Goal: Transaction & Acquisition: Book appointment/travel/reservation

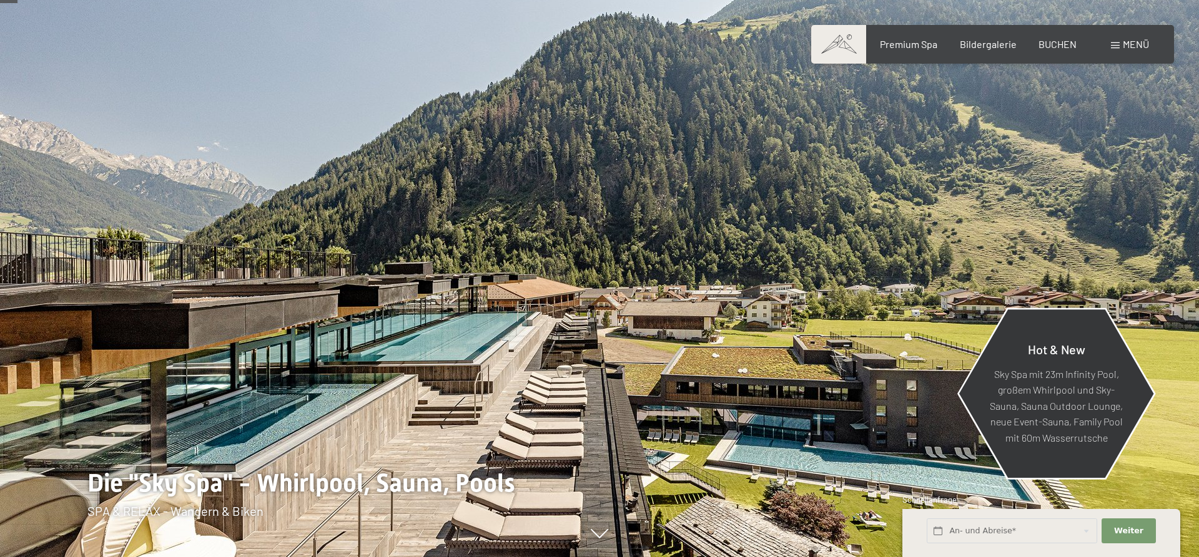
scroll to position [127, 0]
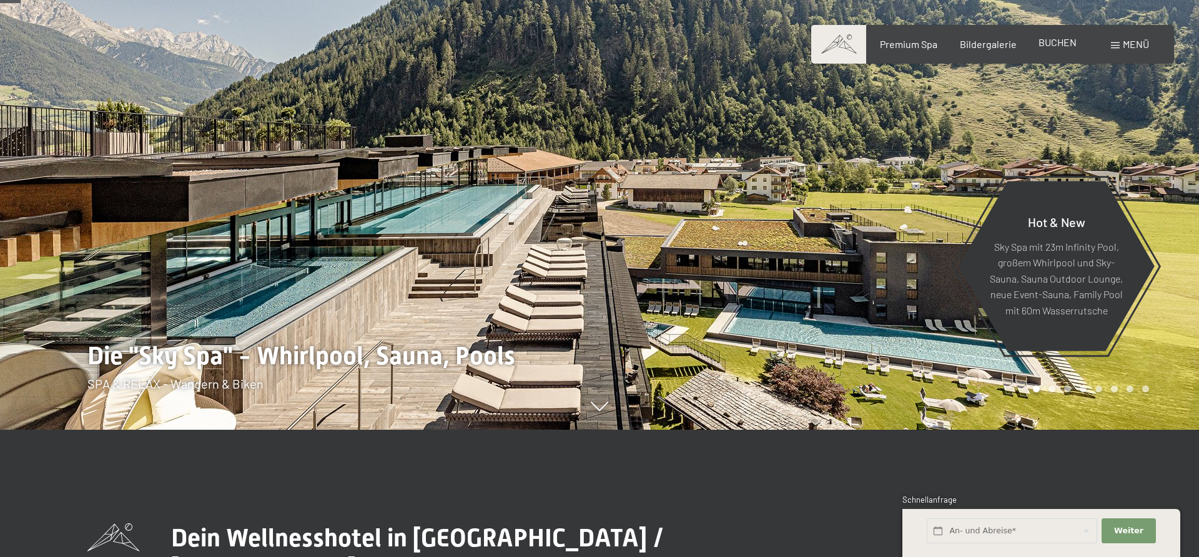
click at [1048, 42] on span "BUCHEN" at bounding box center [1057, 42] width 38 height 12
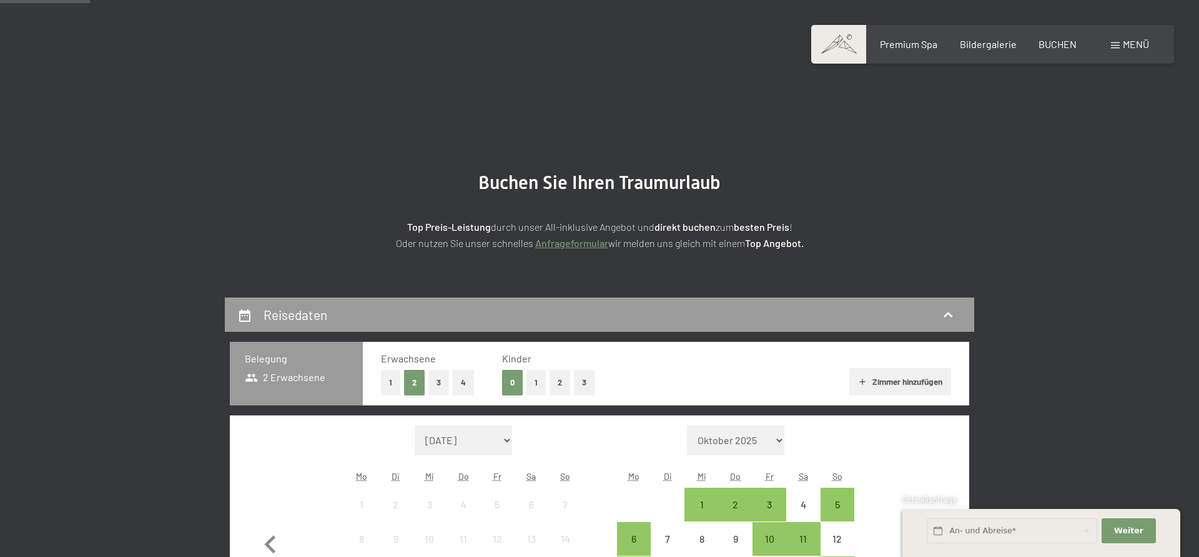
scroll to position [318, 0]
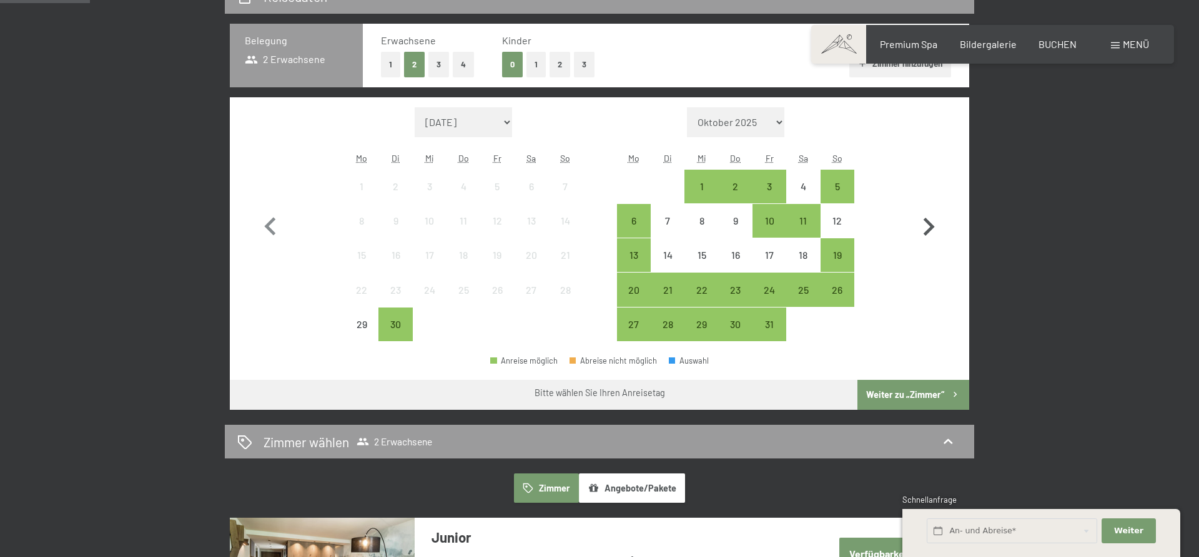
click at [931, 227] on icon "button" at bounding box center [928, 227] width 11 height 18
select select "[DATE]"
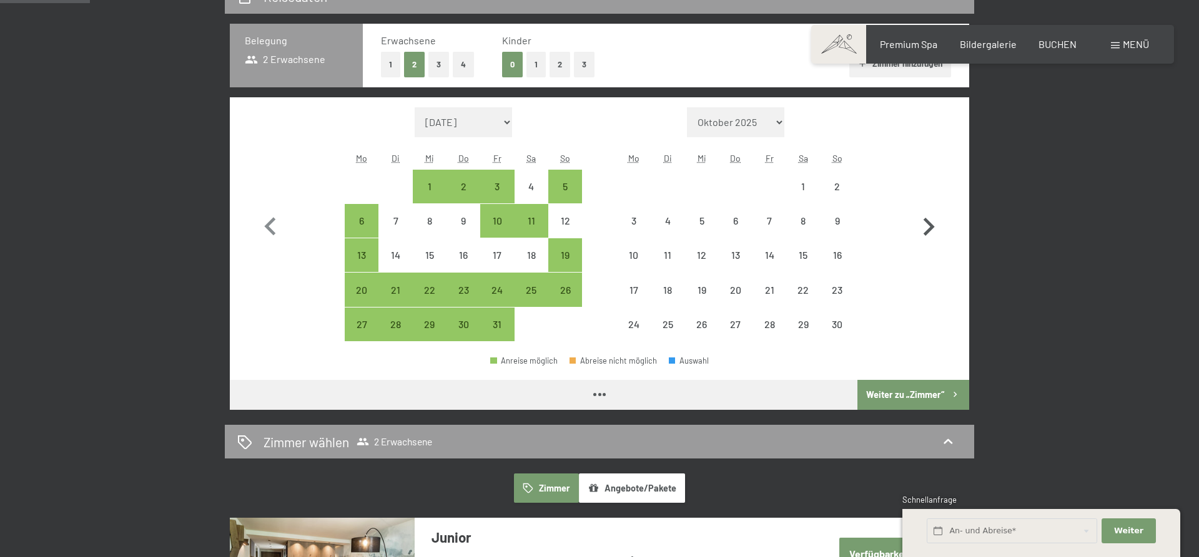
click at [930, 230] on icon "button" at bounding box center [928, 227] width 11 height 18
select select "[DATE]"
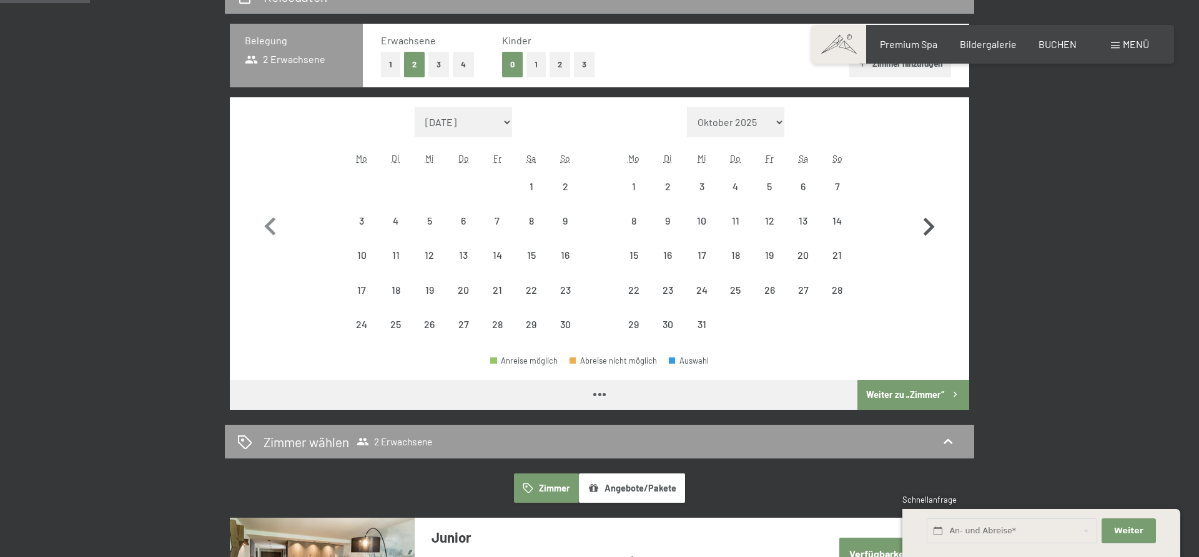
select select "[DATE]"
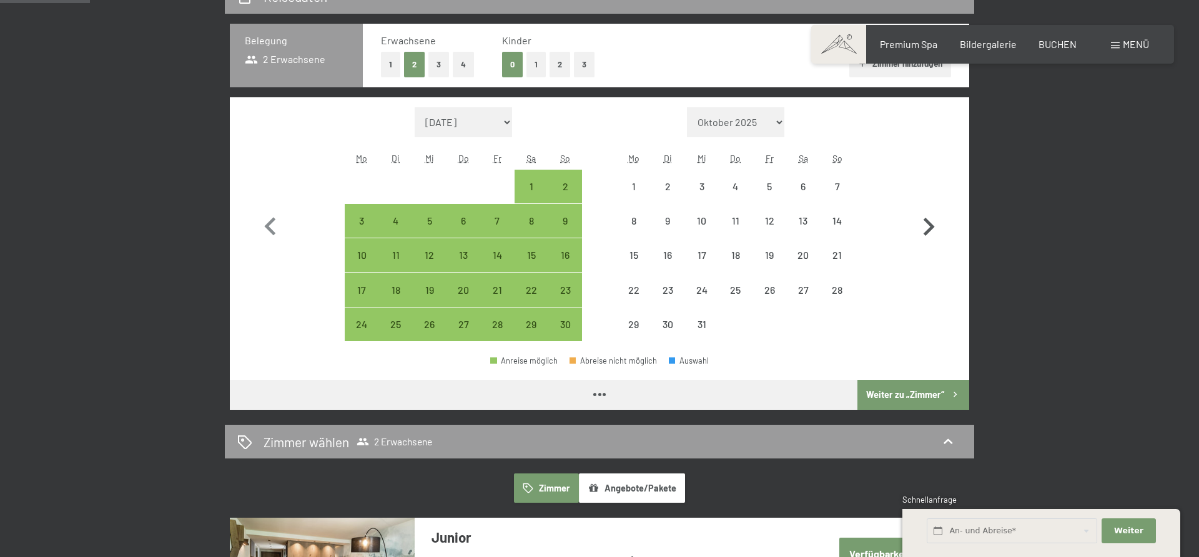
select select "[DATE]"
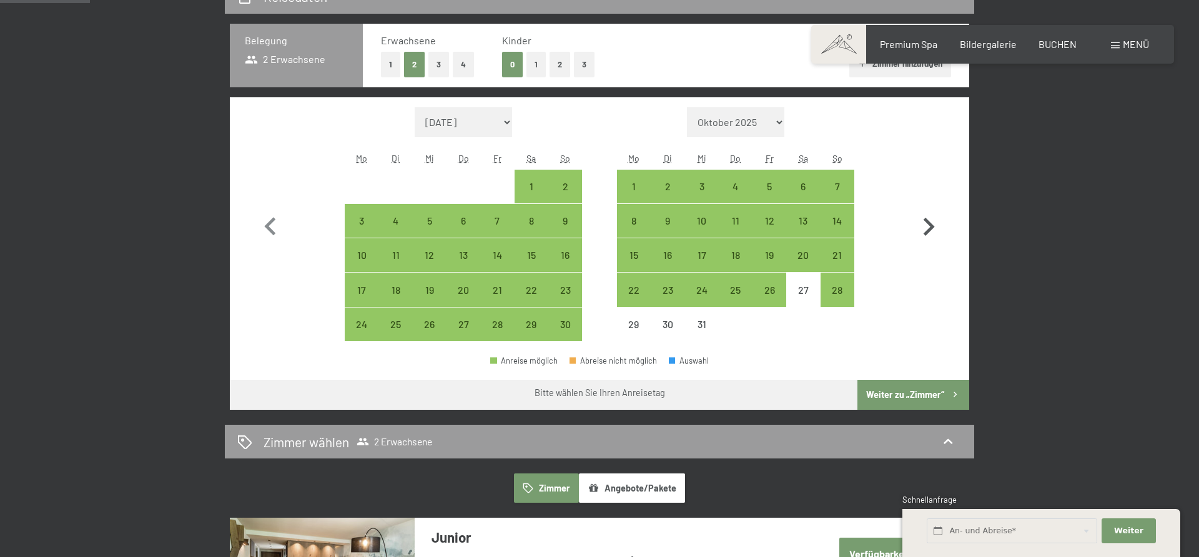
click at [929, 229] on icon "button" at bounding box center [928, 227] width 11 height 18
select select "[DATE]"
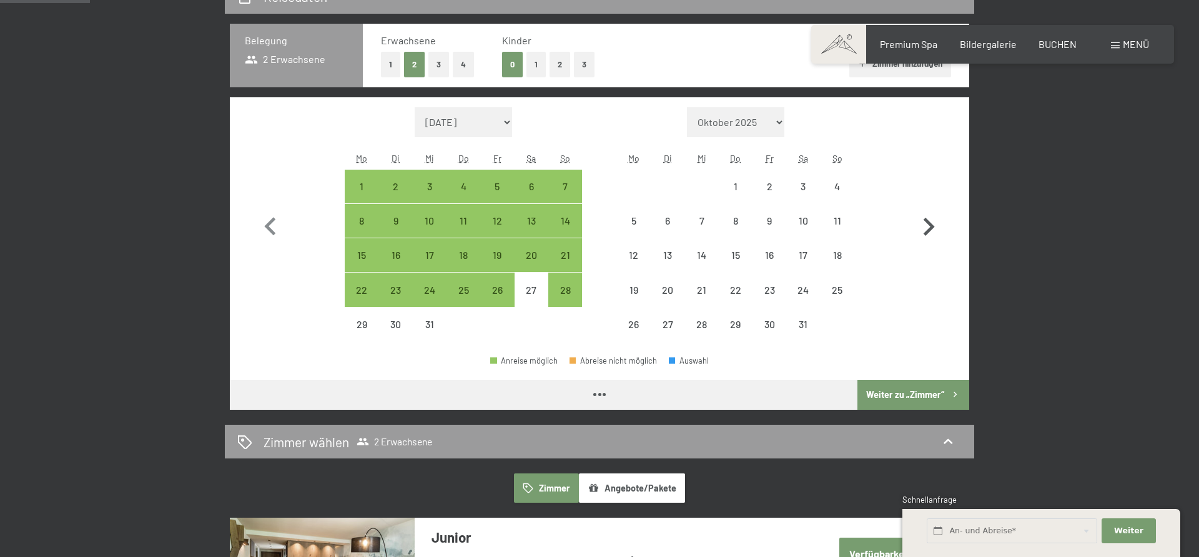
select select "[DATE]"
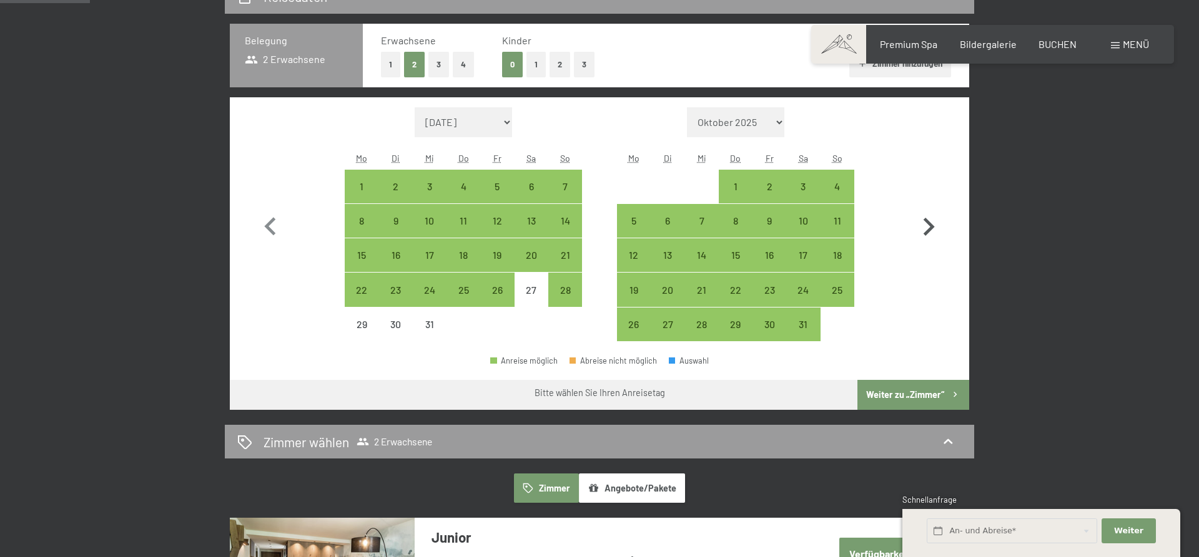
click at [929, 229] on icon "button" at bounding box center [928, 227] width 11 height 18
select select "[DATE]"
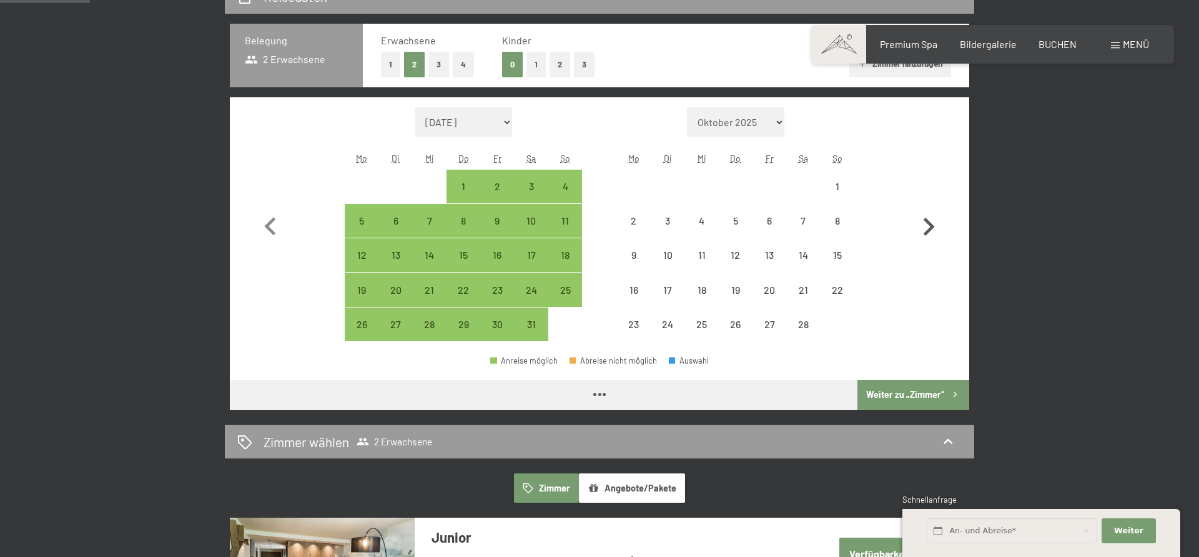
click at [929, 228] on icon "button" at bounding box center [928, 227] width 11 height 18
select select "[DATE]"
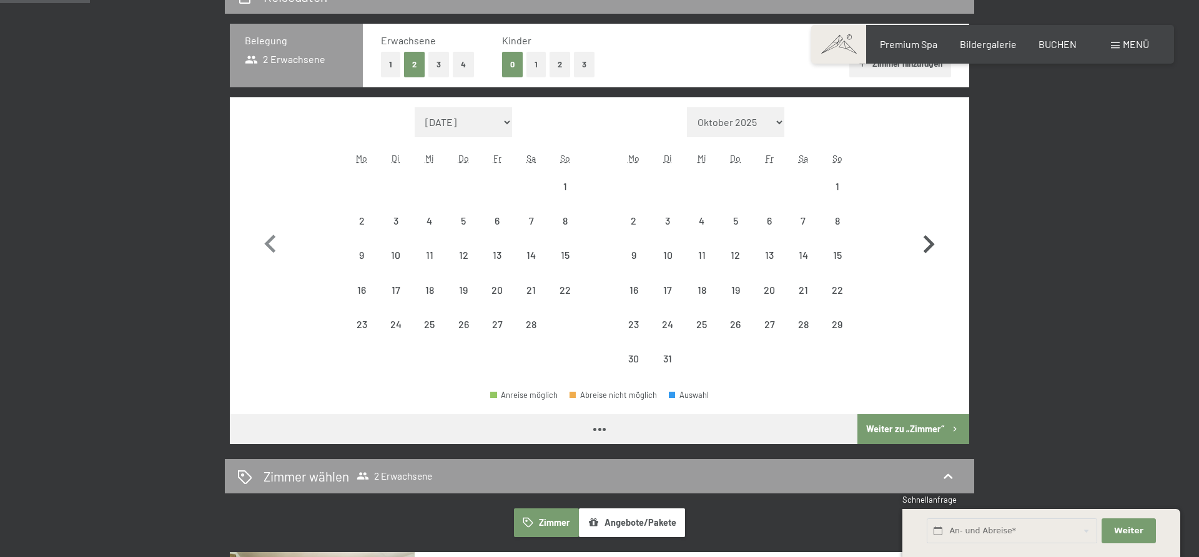
click at [929, 228] on icon "button" at bounding box center [928, 245] width 36 height 36
select select "[DATE]"
click at [929, 228] on icon "button" at bounding box center [928, 245] width 36 height 36
select select "[DATE]"
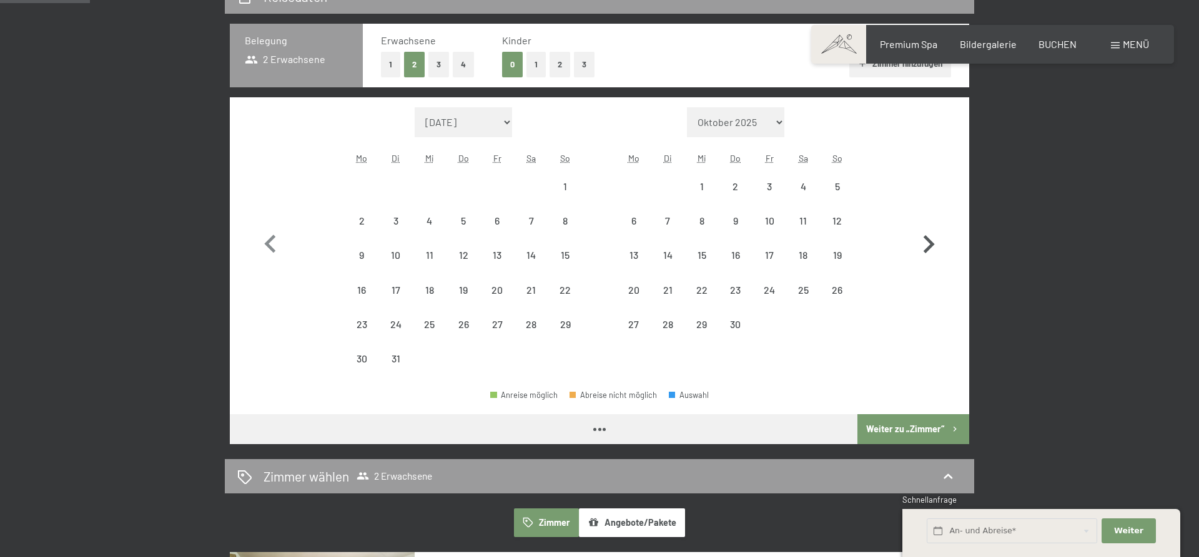
select select "[DATE]"
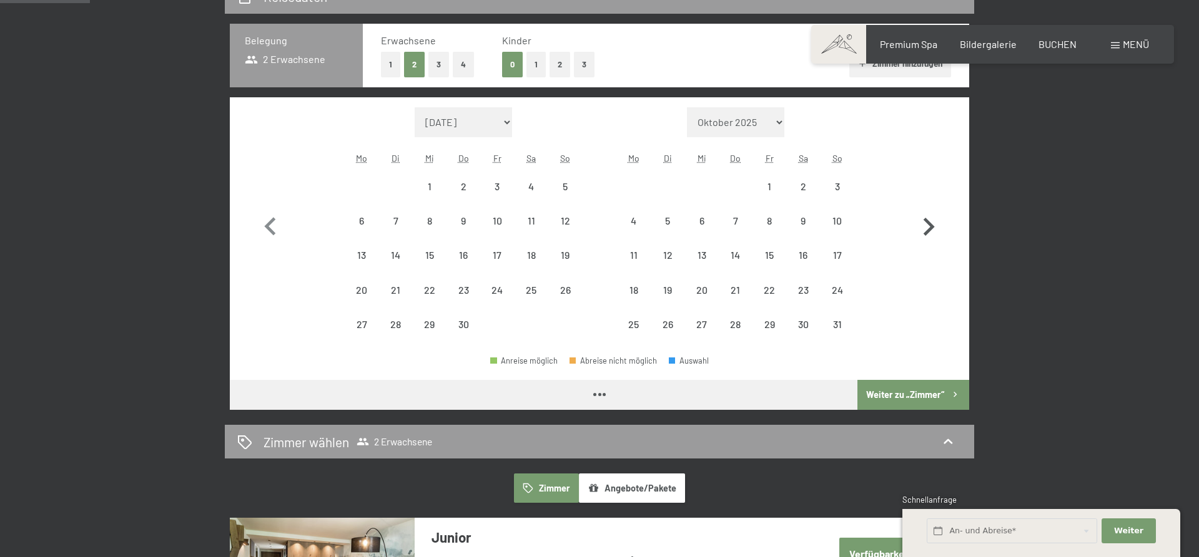
select select "[DATE]"
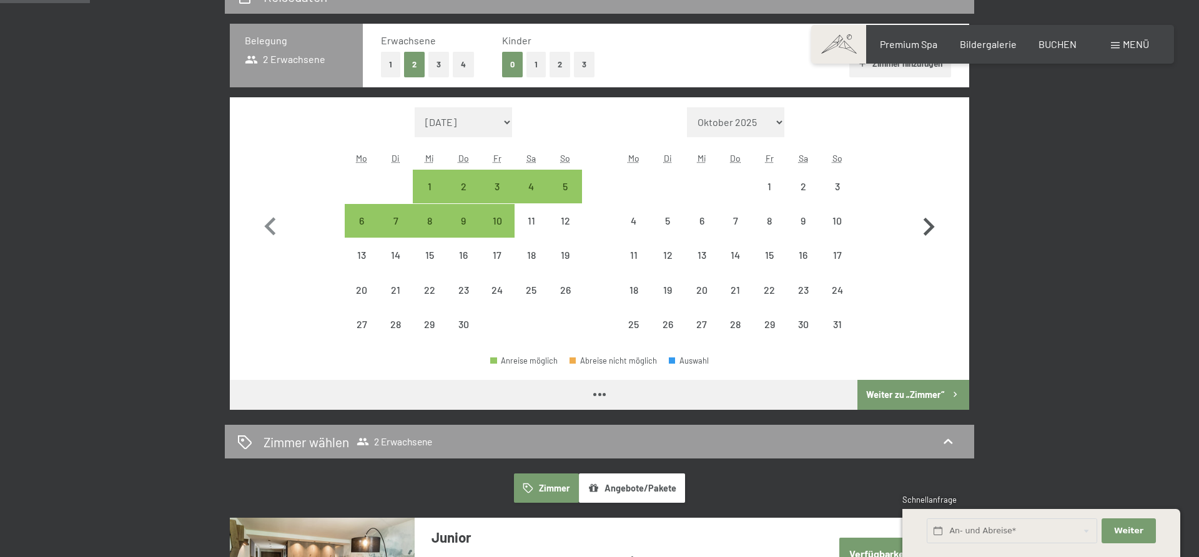
click at [929, 228] on icon "button" at bounding box center [928, 227] width 11 height 18
select select "[DATE]"
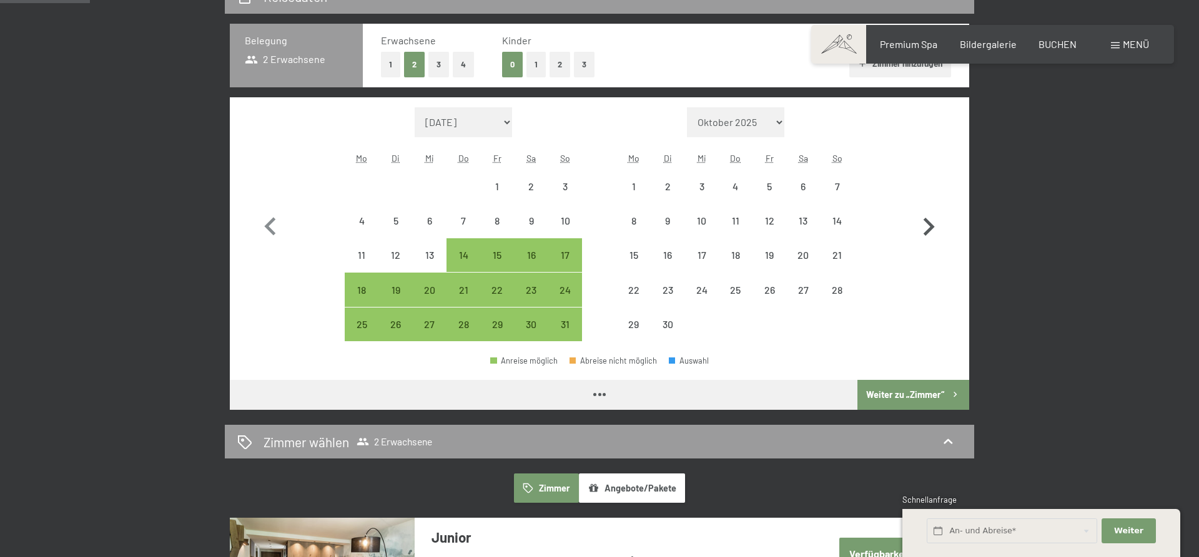
select select "[DATE]"
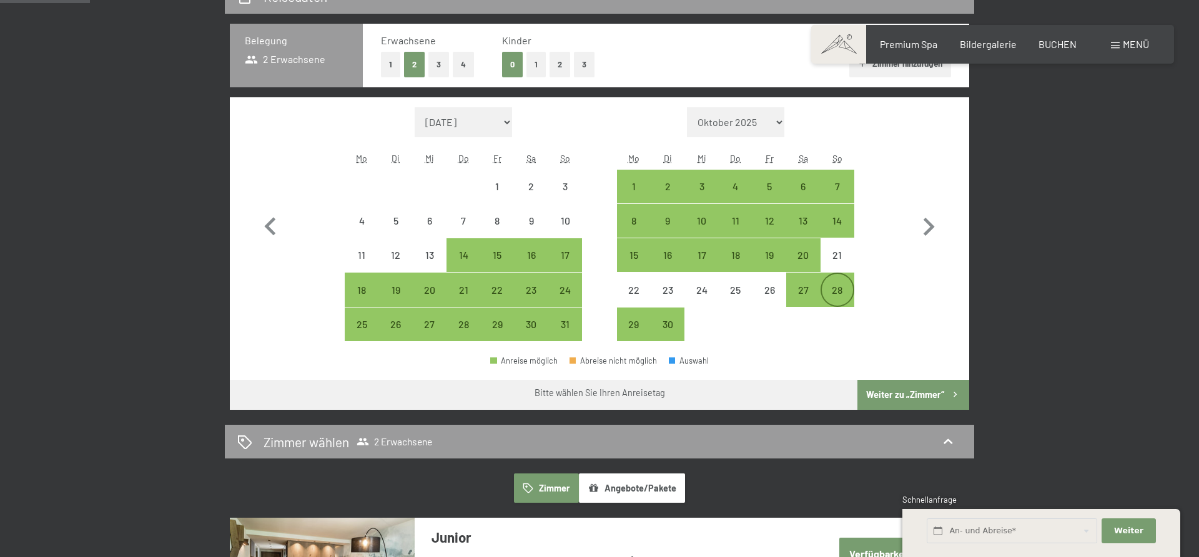
click at [841, 295] on div "28" at bounding box center [836, 300] width 31 height 31
select select "[DATE]"
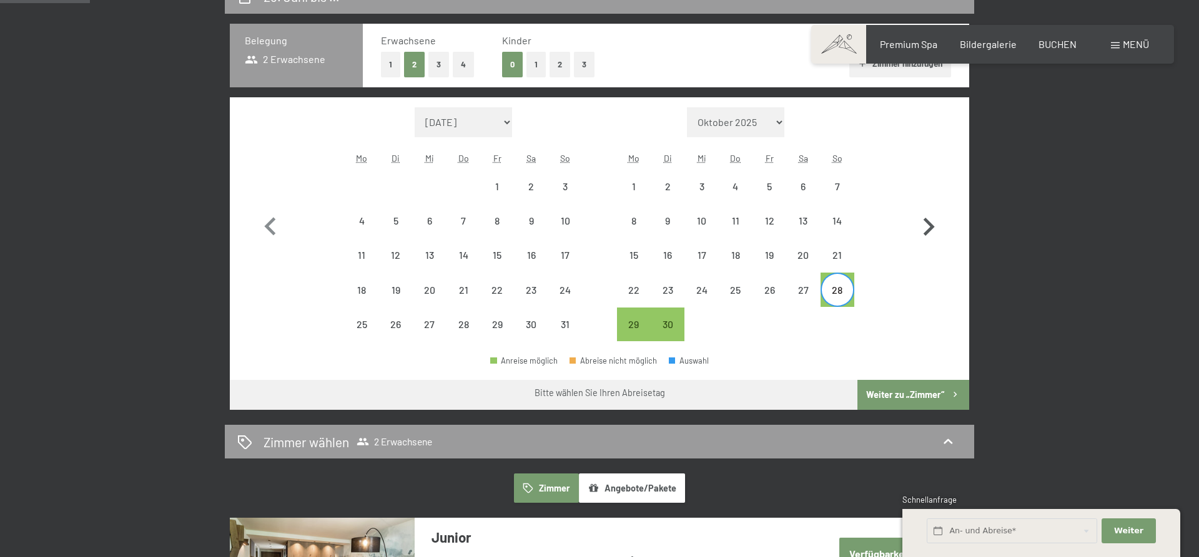
click at [928, 231] on icon "button" at bounding box center [928, 227] width 11 height 18
select select "[DATE]"
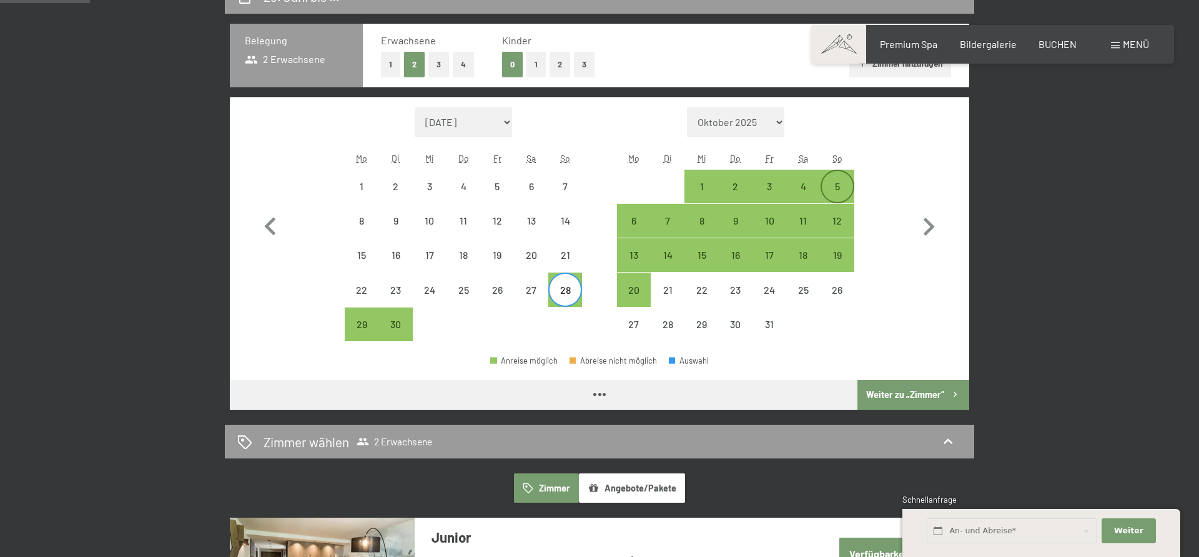
click at [845, 189] on div "5" at bounding box center [836, 197] width 31 height 31
select select "[DATE]"
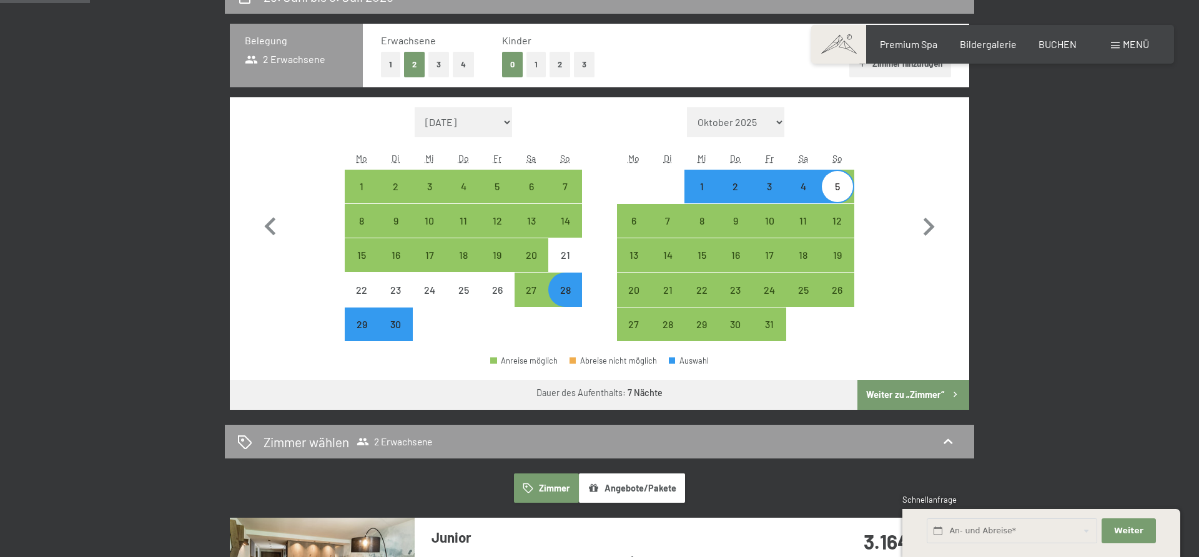
click at [906, 389] on button "Weiter zu „Zimmer“" at bounding box center [913, 395] width 112 height 30
select select "[DATE]"
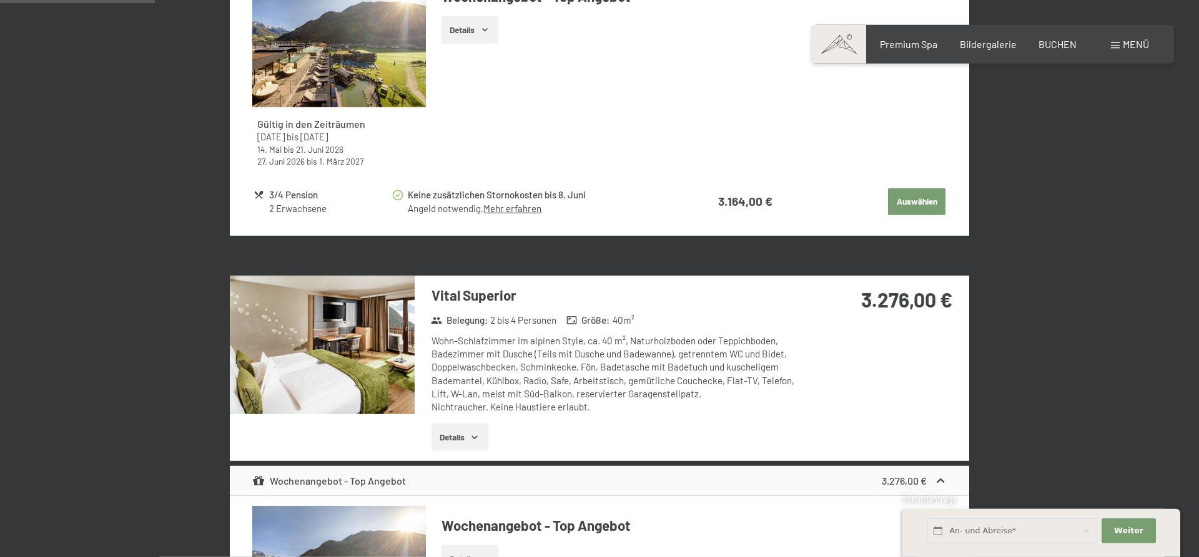
scroll to position [552, 0]
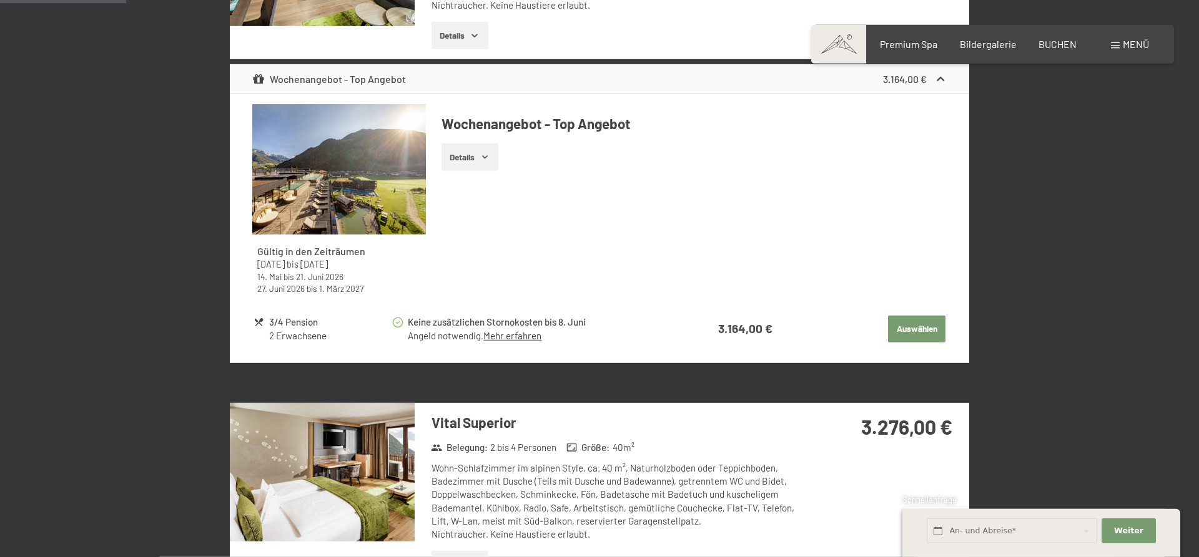
click at [911, 330] on button "Auswählen" at bounding box center [916, 329] width 57 height 27
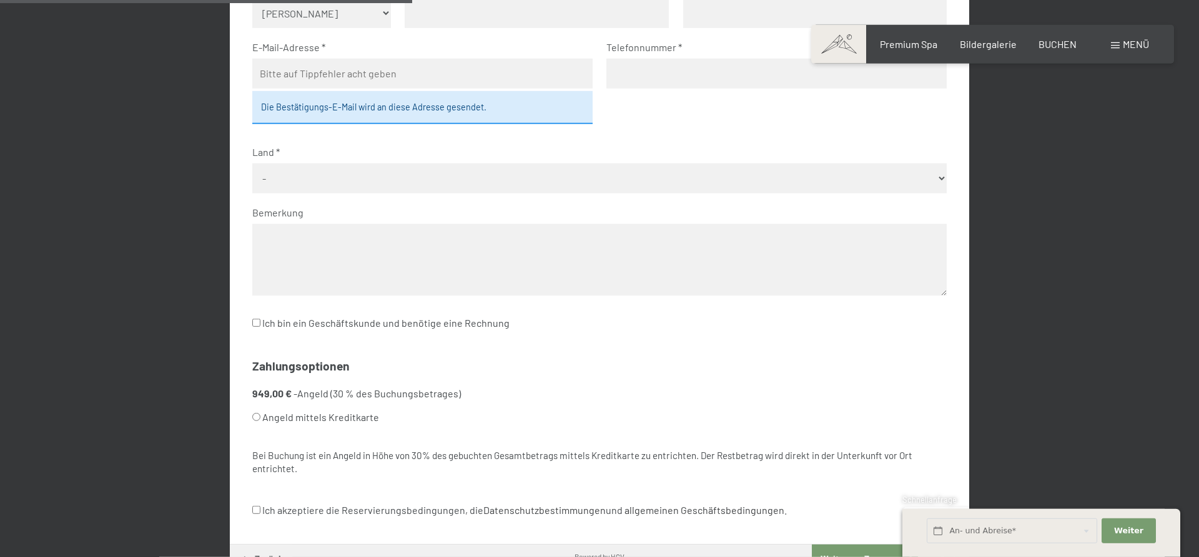
scroll to position [572, 0]
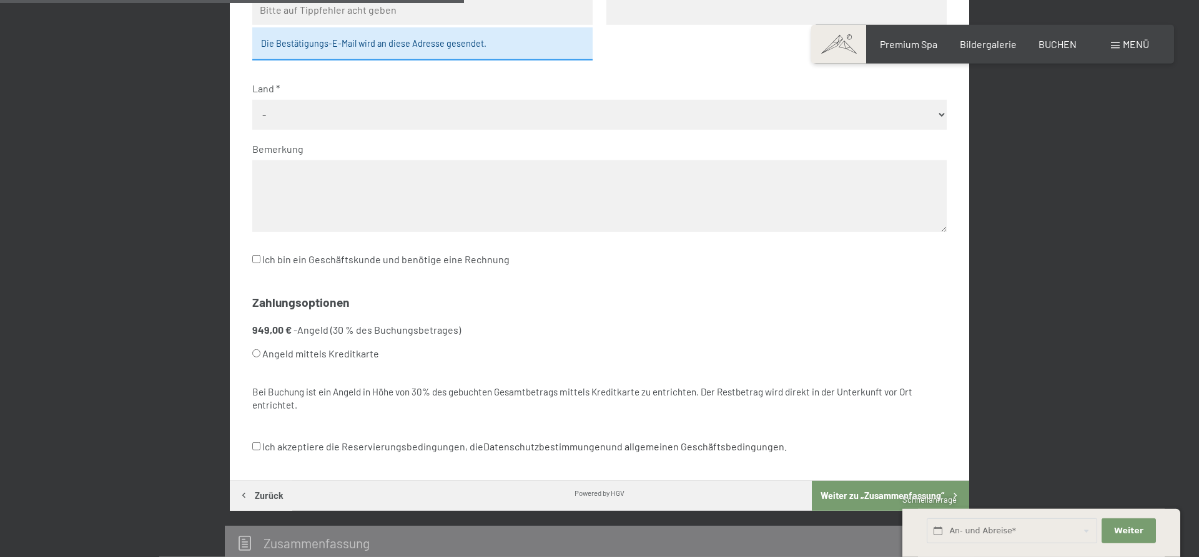
click at [262, 443] on label "Ich akzeptiere die Reservierungsbedingungen, die Datenschutzbestimmungen und al…" at bounding box center [519, 447] width 534 height 24
click at [260, 443] on input "Ich akzeptiere die Reservierungsbedingungen, die Datenschutzbestimmungen und al…" at bounding box center [256, 447] width 8 height 8
checkbox input "true"
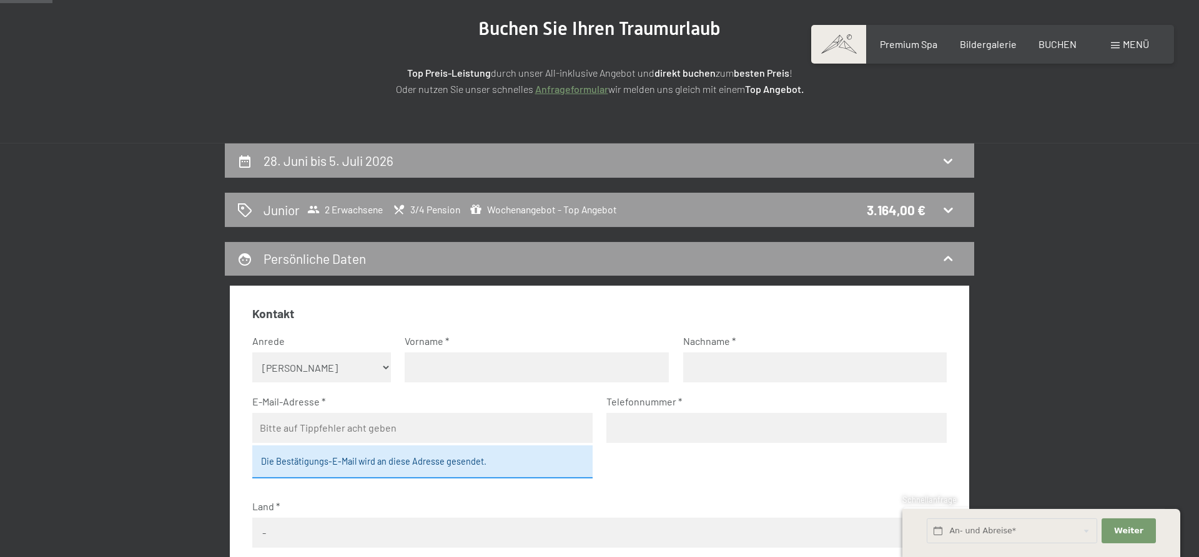
scroll to position [190, 0]
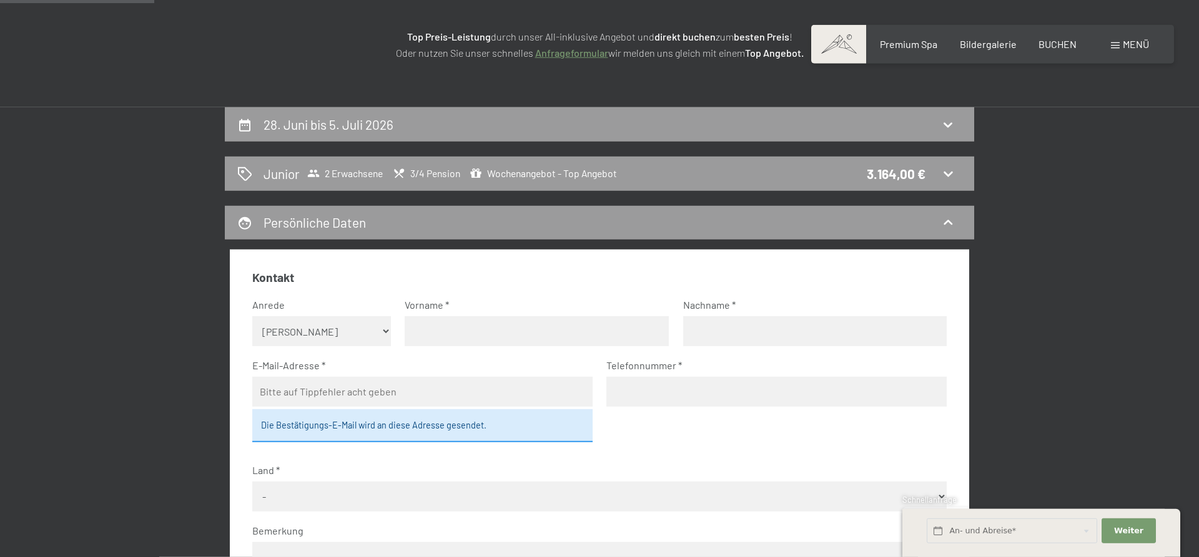
click at [345, 340] on select "Keine Angabe Frau [PERSON_NAME]" at bounding box center [321, 331] width 139 height 30
click at [430, 339] on input "text" at bounding box center [537, 331] width 264 height 30
type input "[PERSON_NAME]"
type input "Lattenkamp"
type input "[EMAIL_ADDRESS][DOMAIN_NAME]"
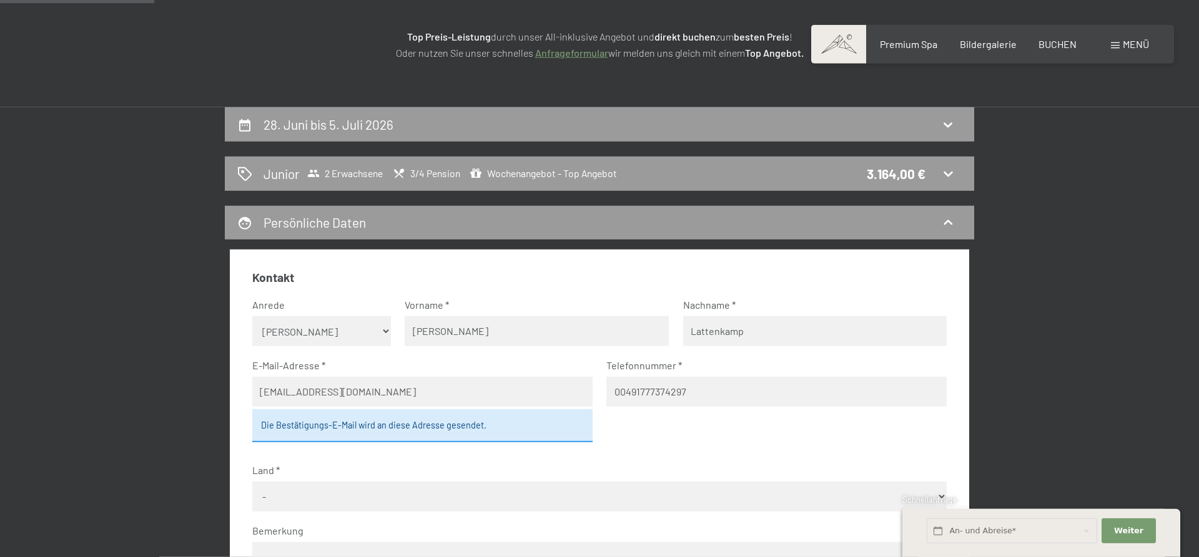
type input "00491777374297"
select select "DEU"
click option "[GEOGRAPHIC_DATA]" at bounding box center [0, 0] width 0 height 0
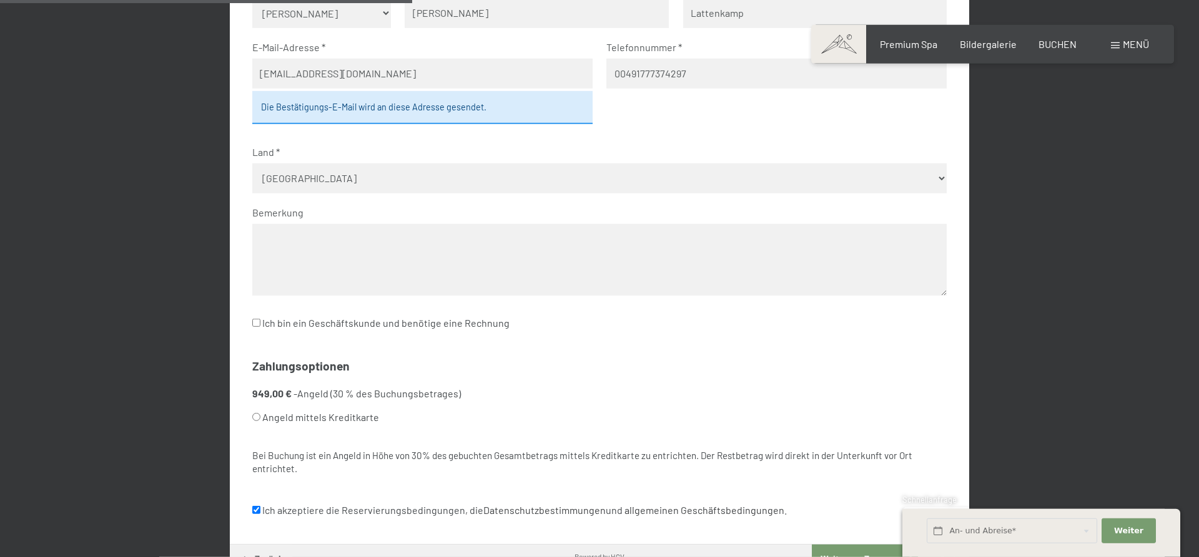
scroll to position [763, 0]
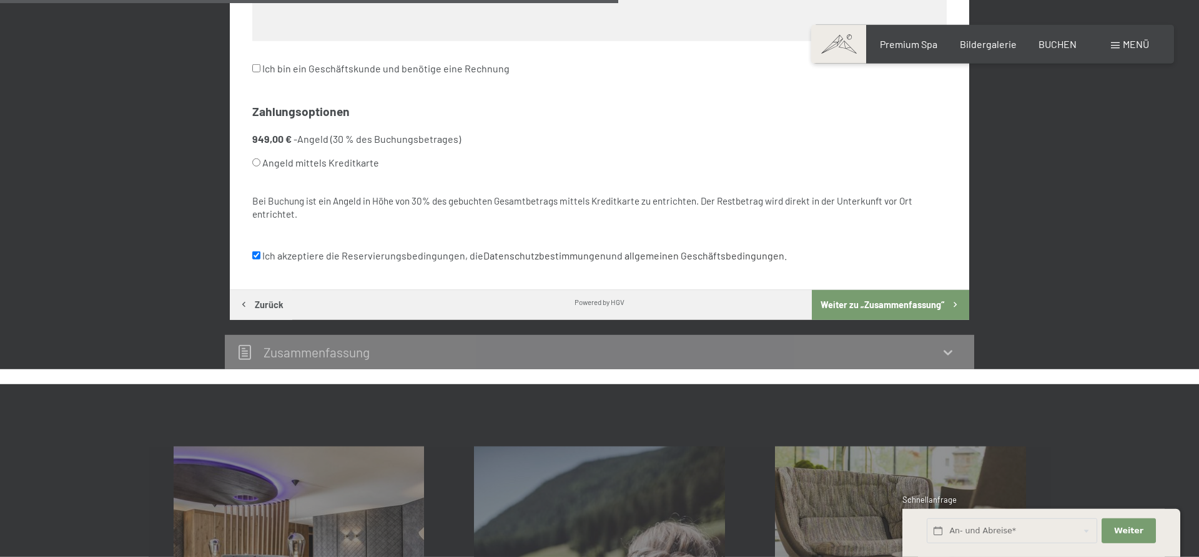
click at [855, 308] on button "Weiter zu „Zusammen­fassung“" at bounding box center [890, 305] width 157 height 30
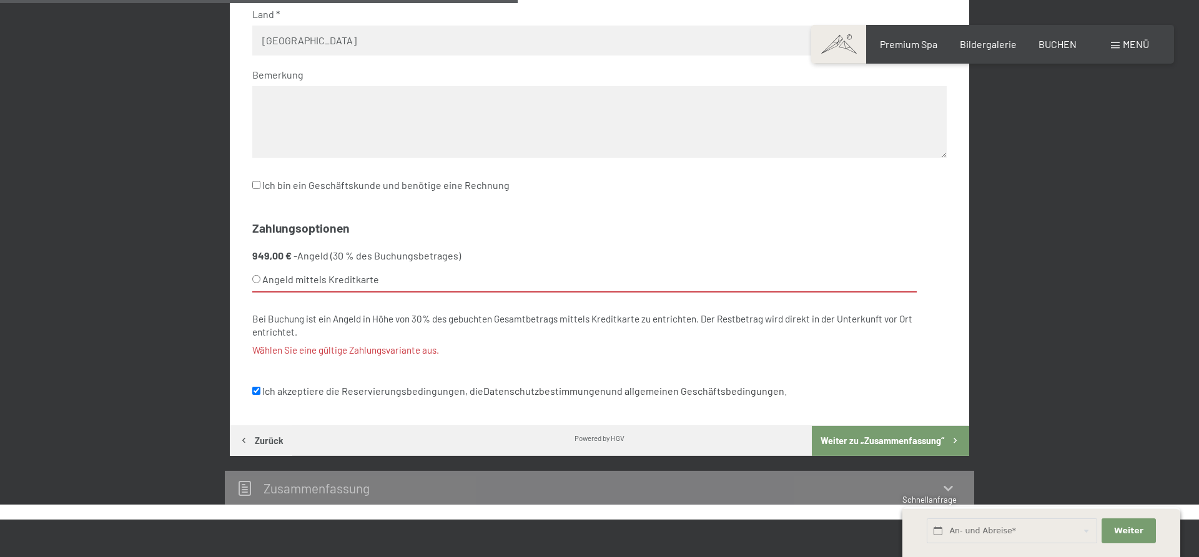
scroll to position [646, 0]
